Goal: Check status: Check status

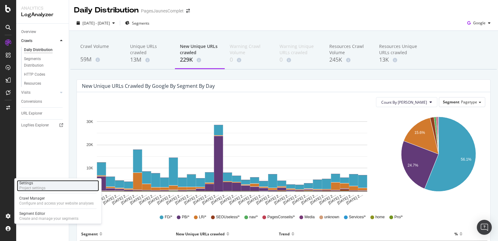
click at [35, 183] on div "Settings" at bounding box center [32, 182] width 26 height 5
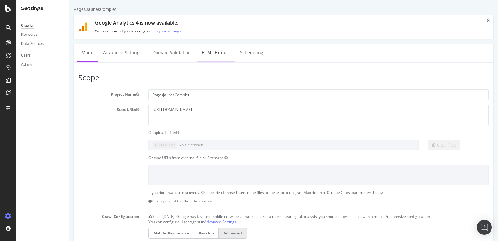
click at [216, 53] on link "HTML Extract" at bounding box center [215, 52] width 37 height 17
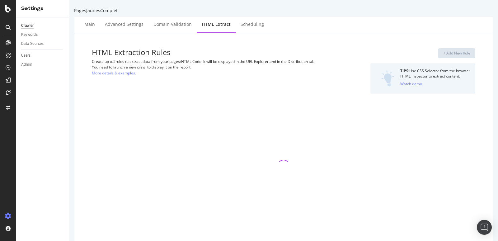
select select "i"
select select "count"
select select "exist"
select select "i"
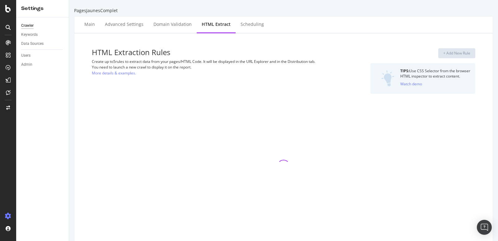
select select "i"
select select "exist"
select select "i"
select select "exist"
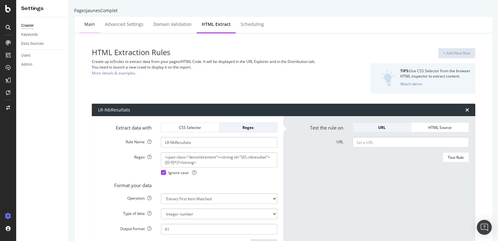
click at [91, 29] on div "Main" at bounding box center [89, 24] width 21 height 17
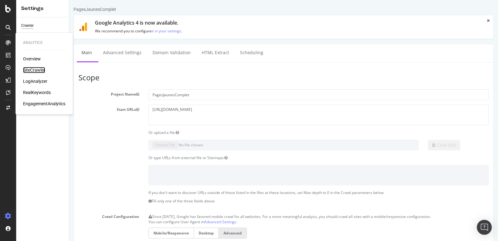
click at [36, 68] on div "SiteCrawler" at bounding box center [34, 70] width 22 height 6
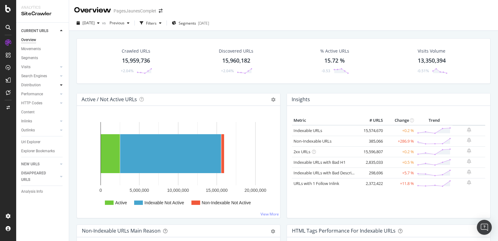
click at [61, 84] on icon at bounding box center [61, 85] width 2 height 4
